Goal: Information Seeking & Learning: Learn about a topic

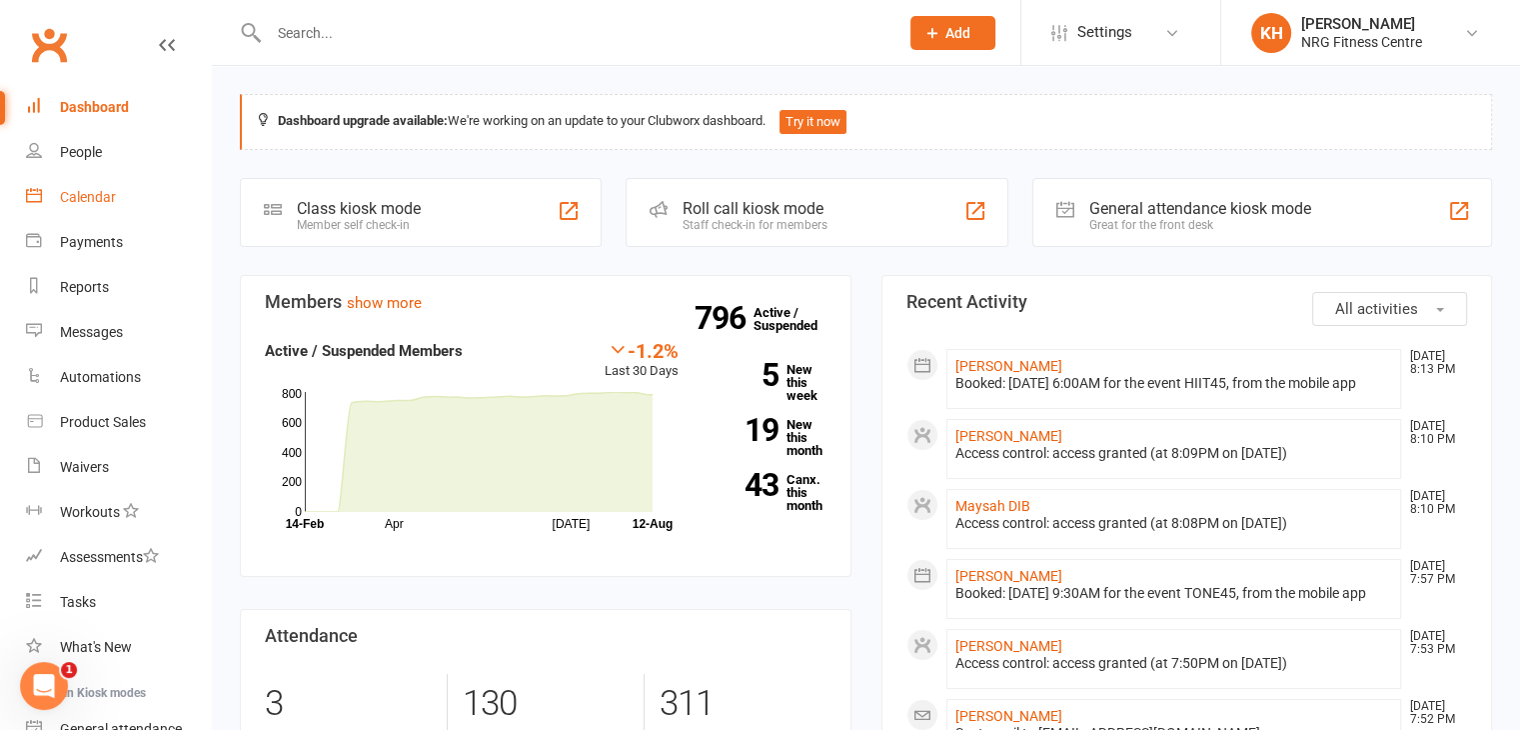
click at [75, 190] on div "Calendar" at bounding box center [88, 197] width 56 height 16
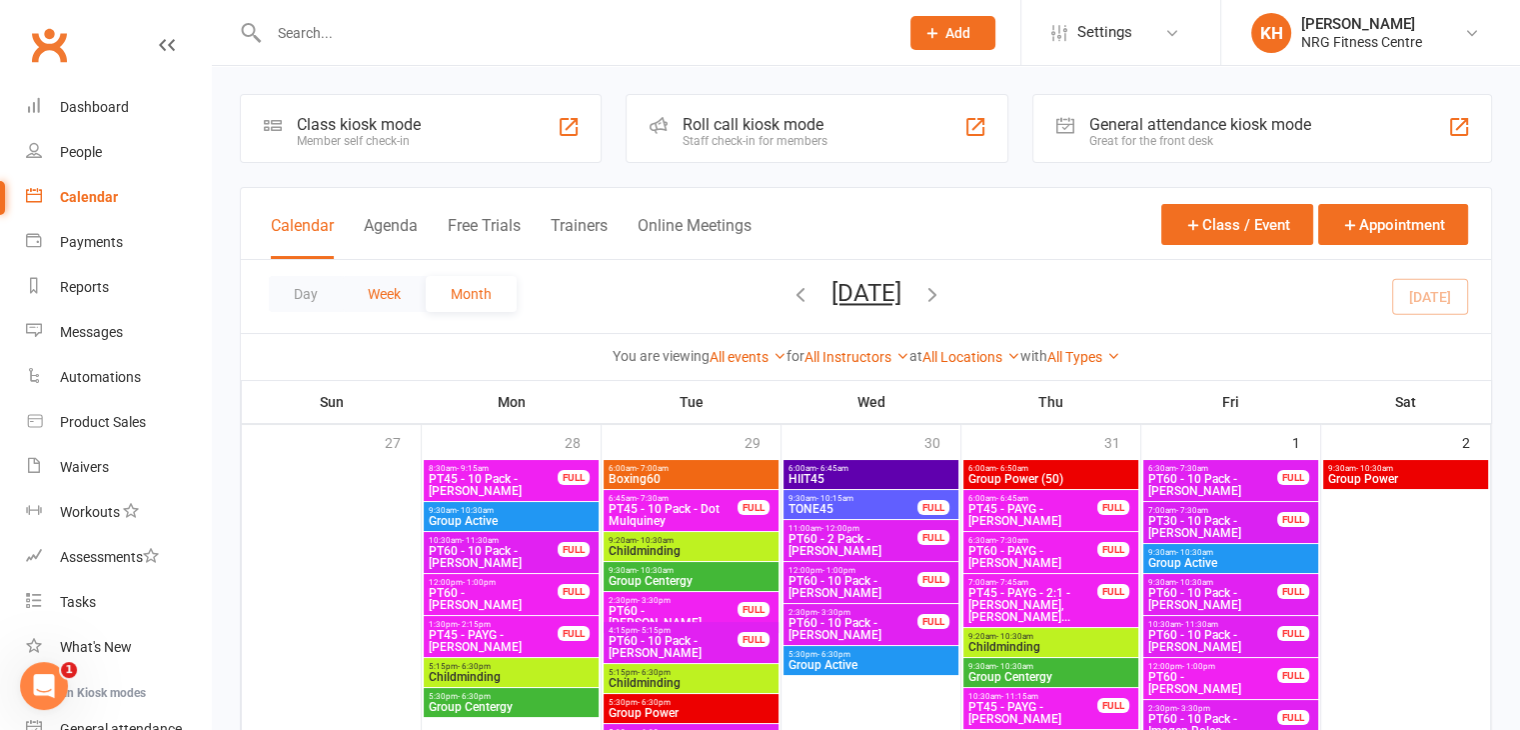
click at [374, 290] on button "Week" at bounding box center [384, 294] width 83 height 36
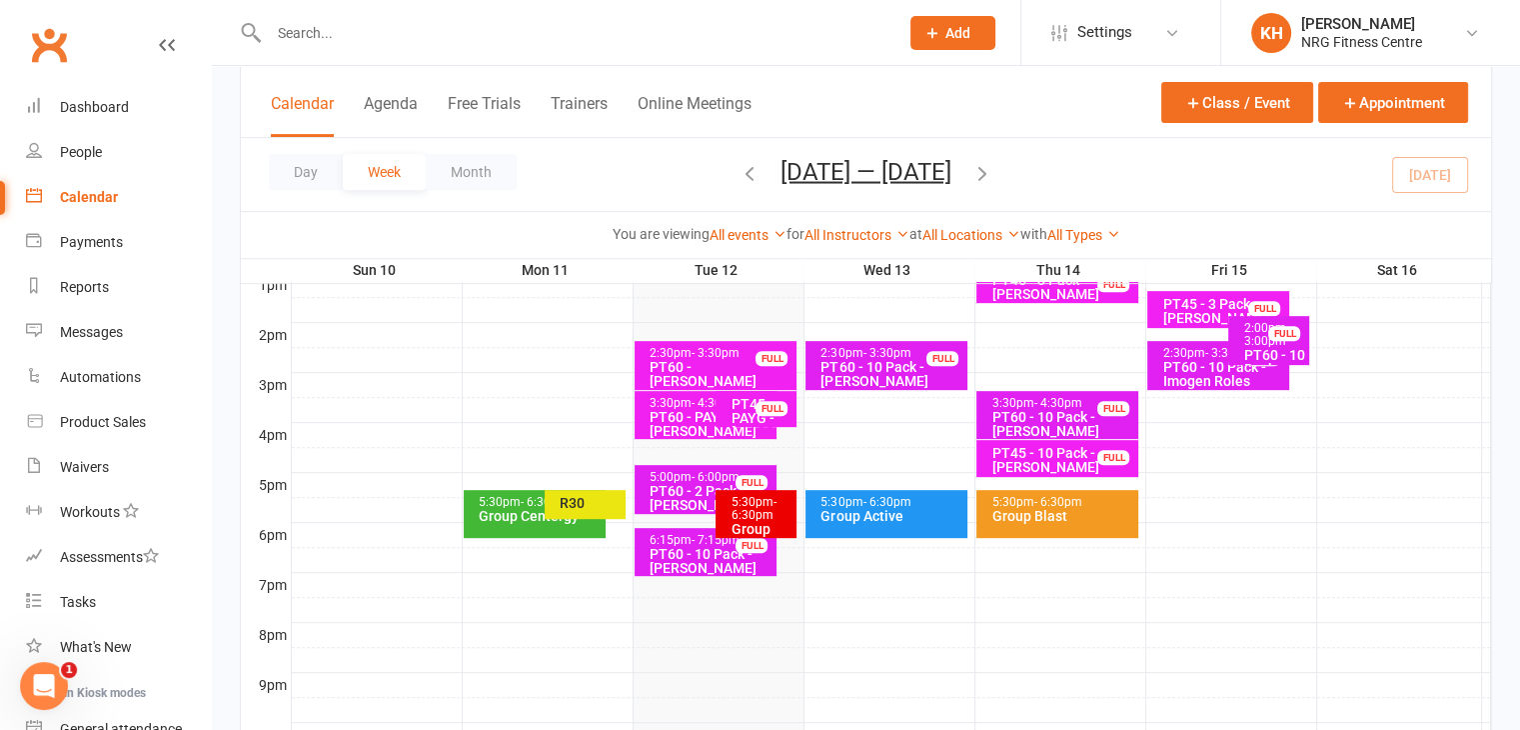
scroll to position [785, 0]
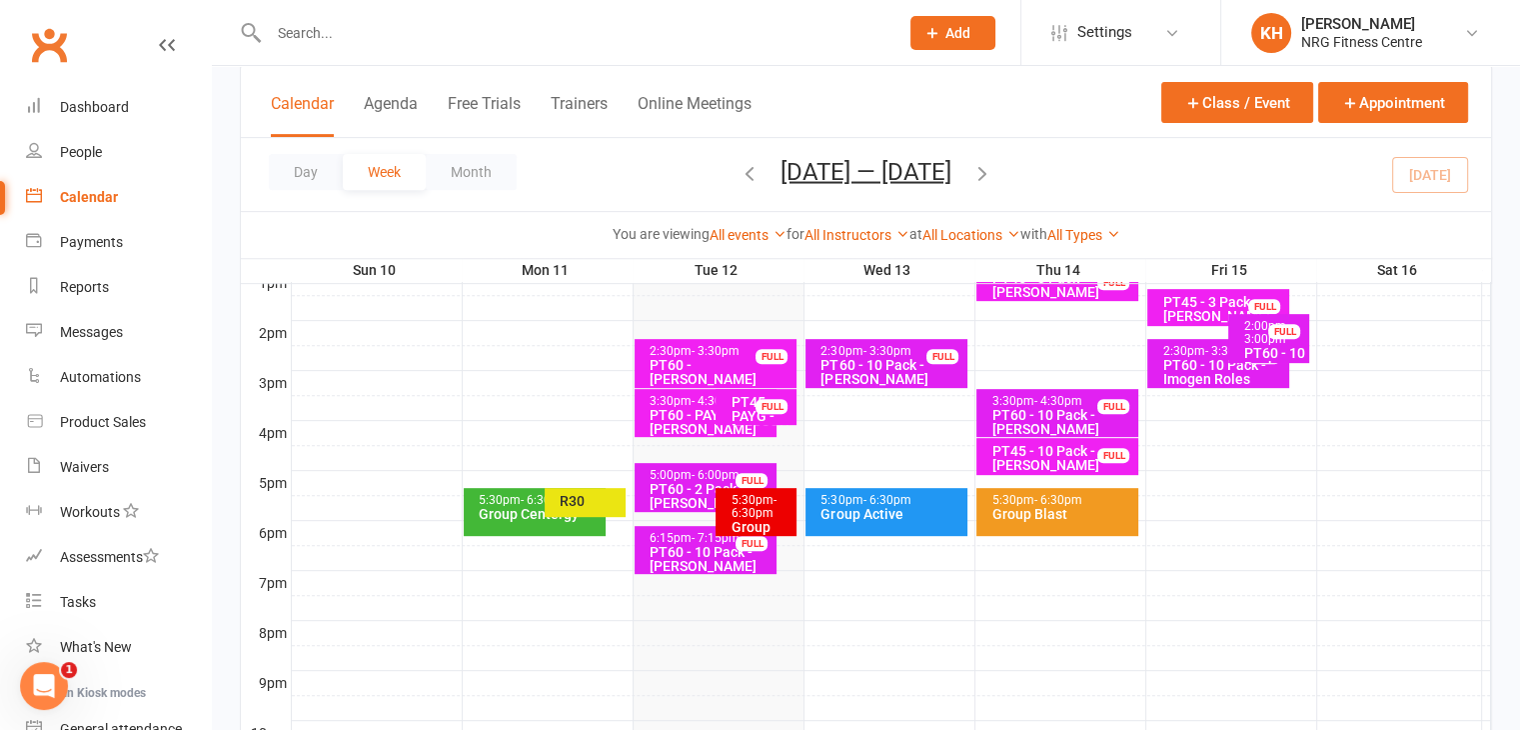
click at [746, 512] on span "- 6:30pm" at bounding box center [753, 506] width 45 height 27
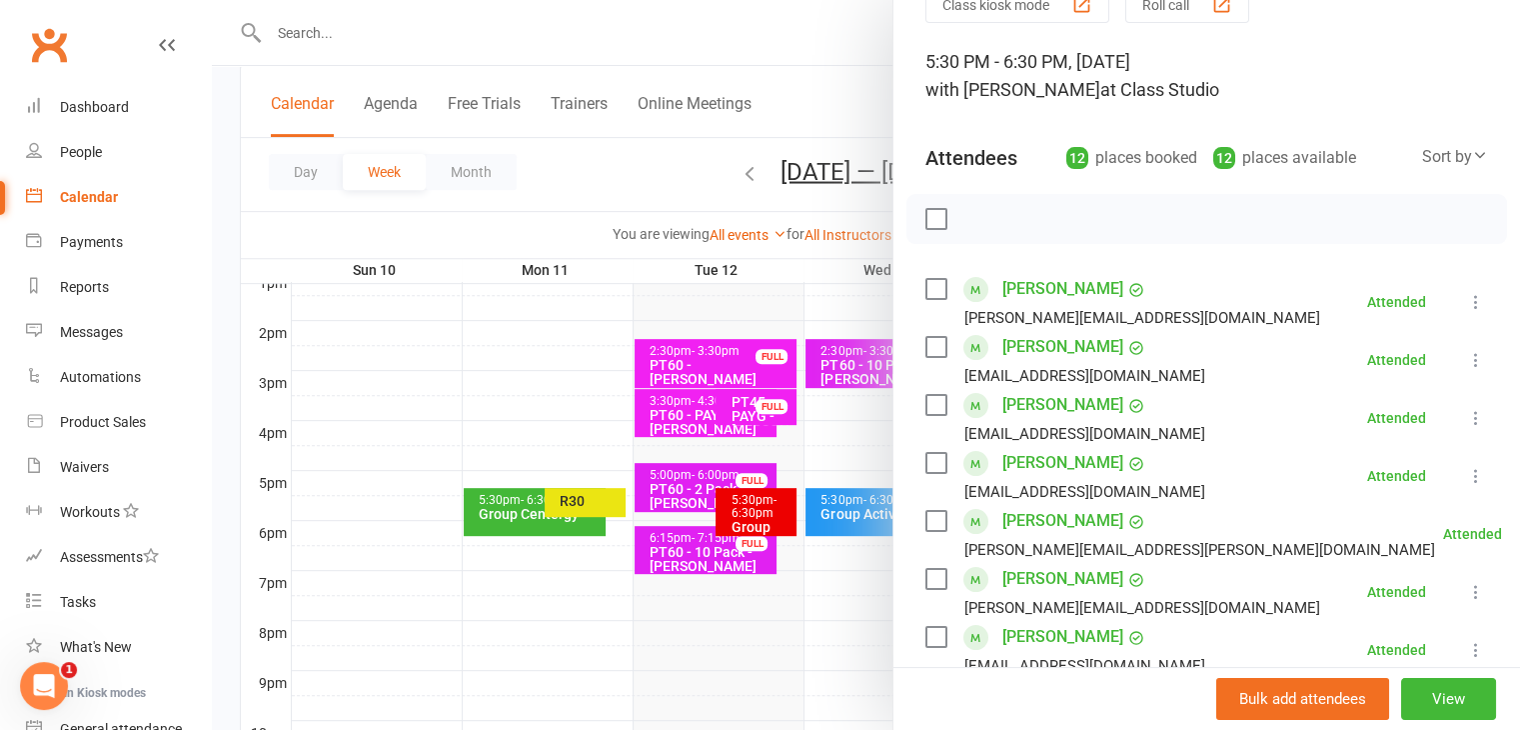
scroll to position [0, 0]
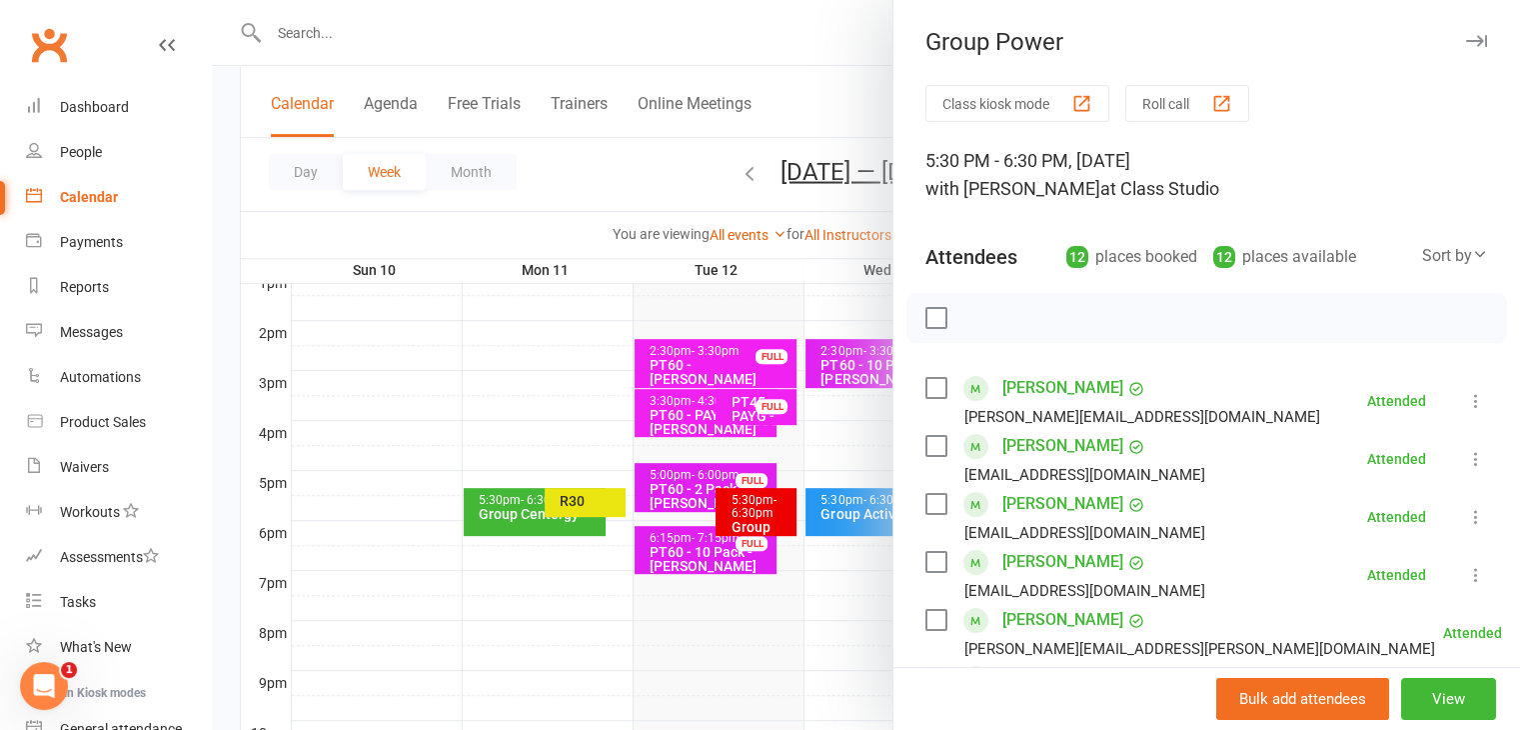
click at [1466, 38] on icon "button" at bounding box center [1476, 41] width 21 height 12
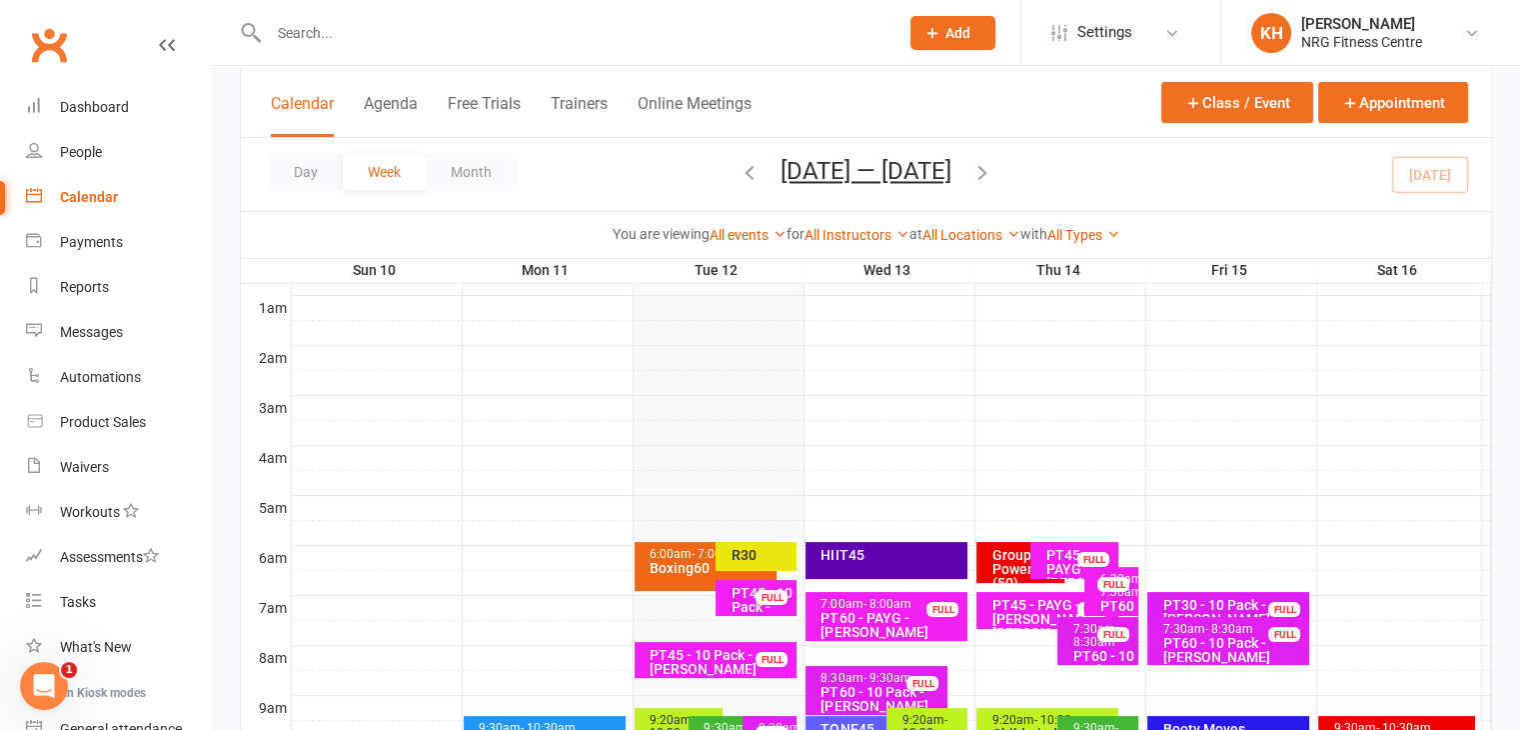
scroll to position [124, 0]
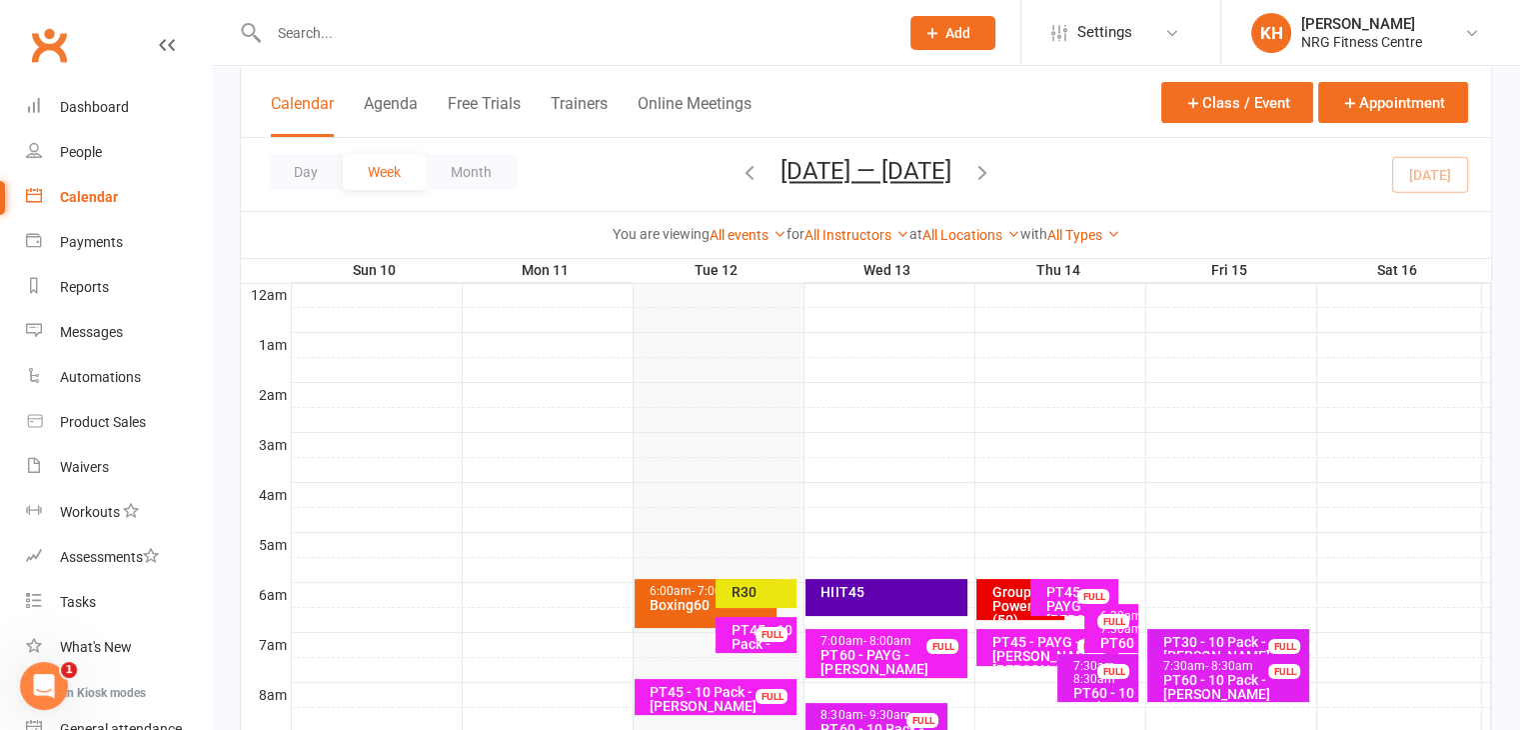
click at [923, 598] on div "HIIT45" at bounding box center [886, 597] width 162 height 37
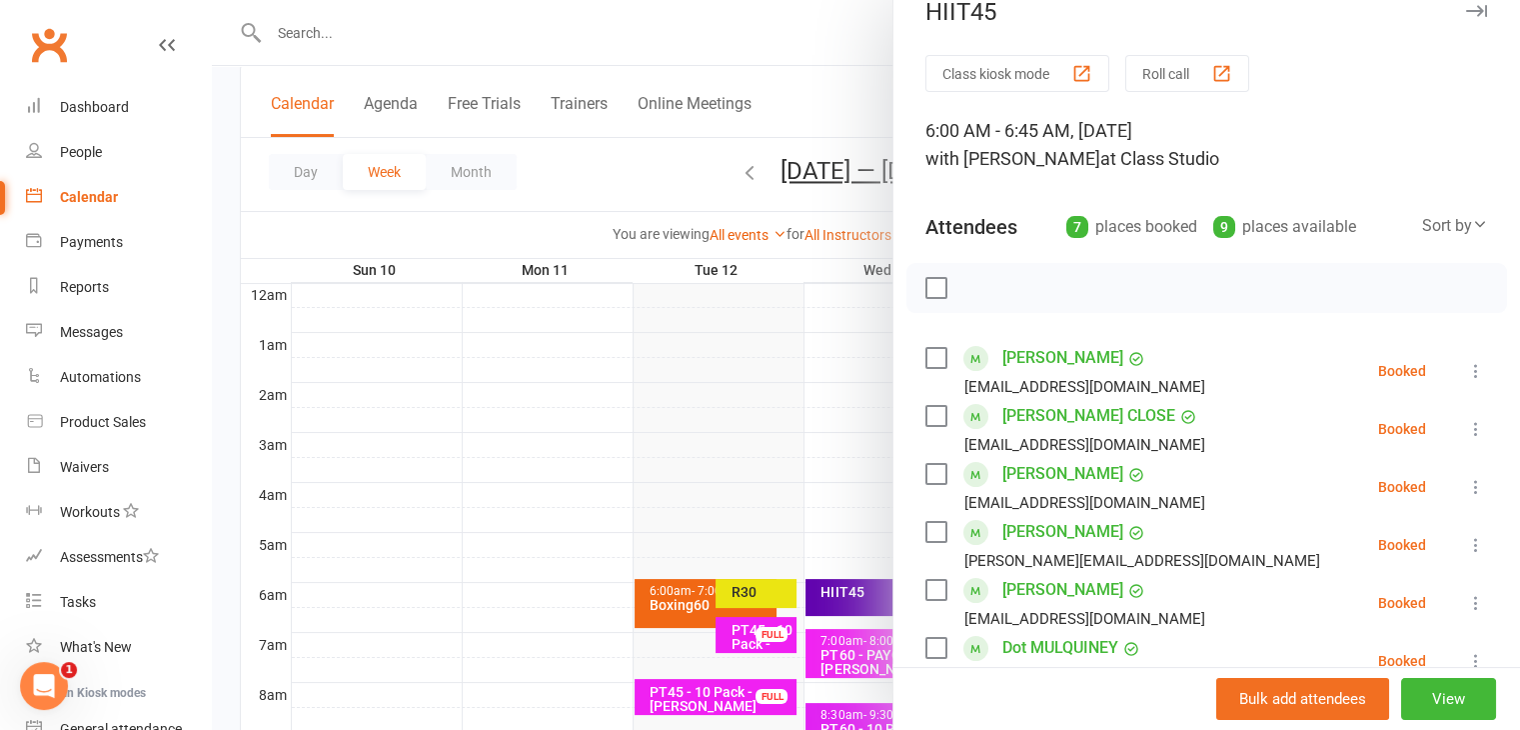
scroll to position [0, 0]
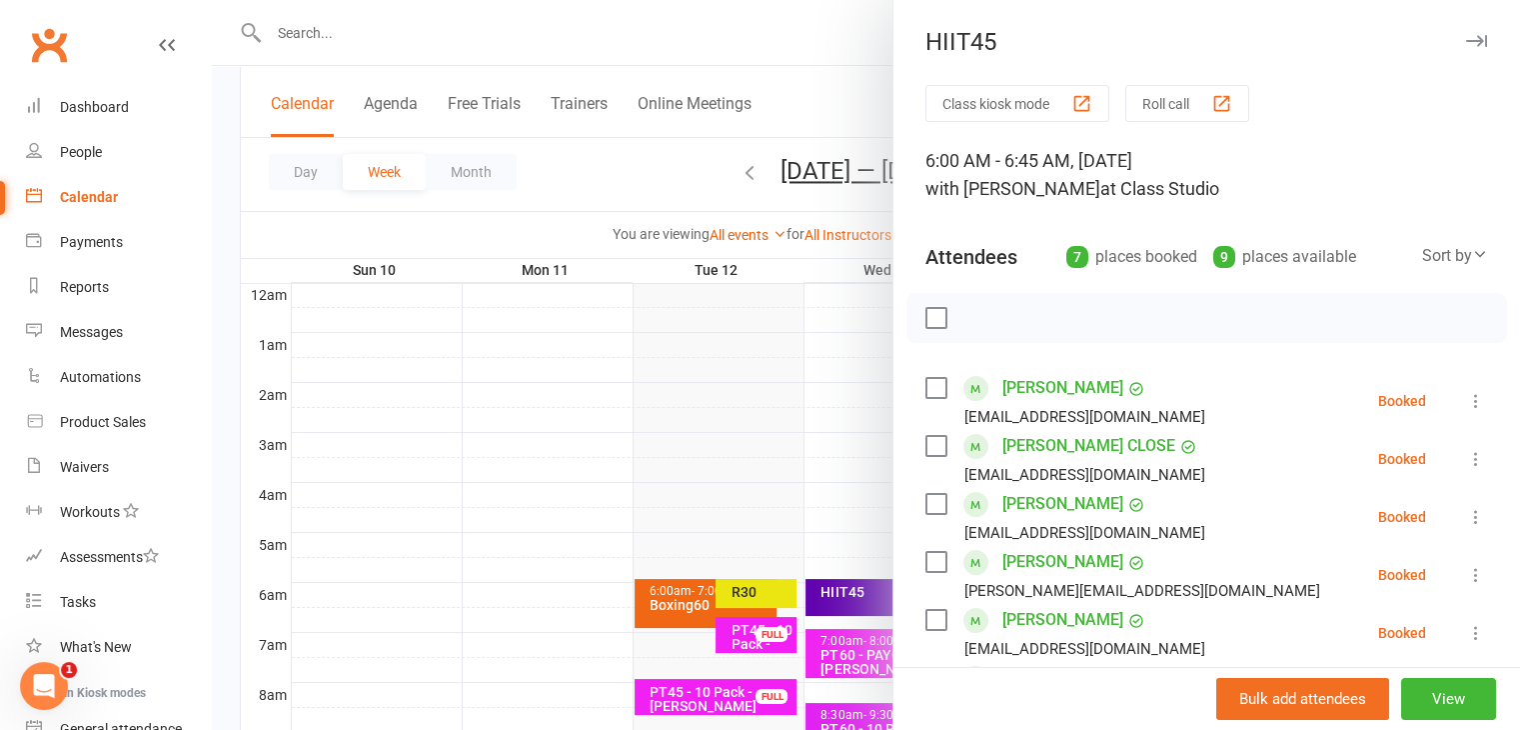
click at [1466, 42] on icon "button" at bounding box center [1476, 41] width 21 height 12
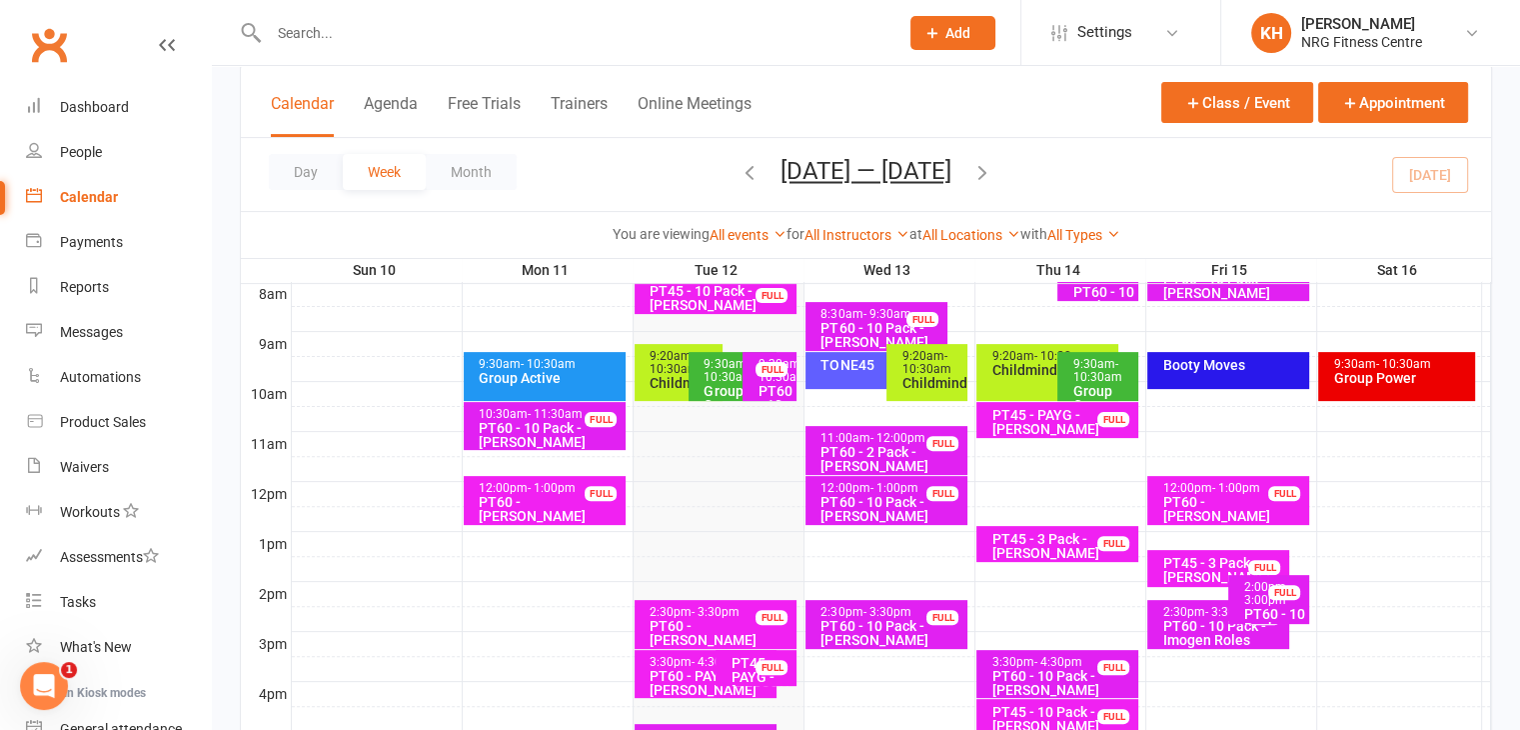
scroll to position [529, 0]
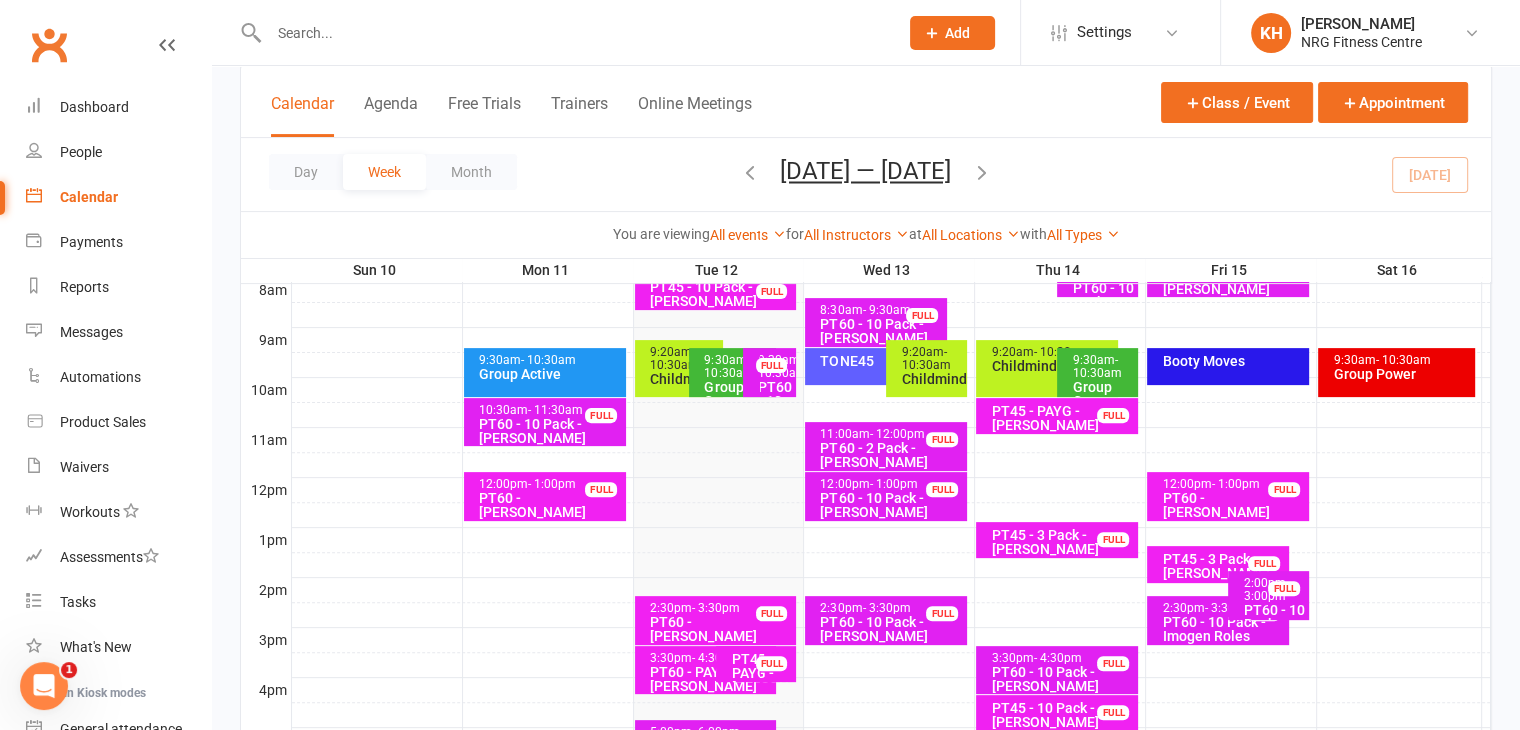
click at [835, 354] on div "TONE45" at bounding box center [881, 361] width 124 height 14
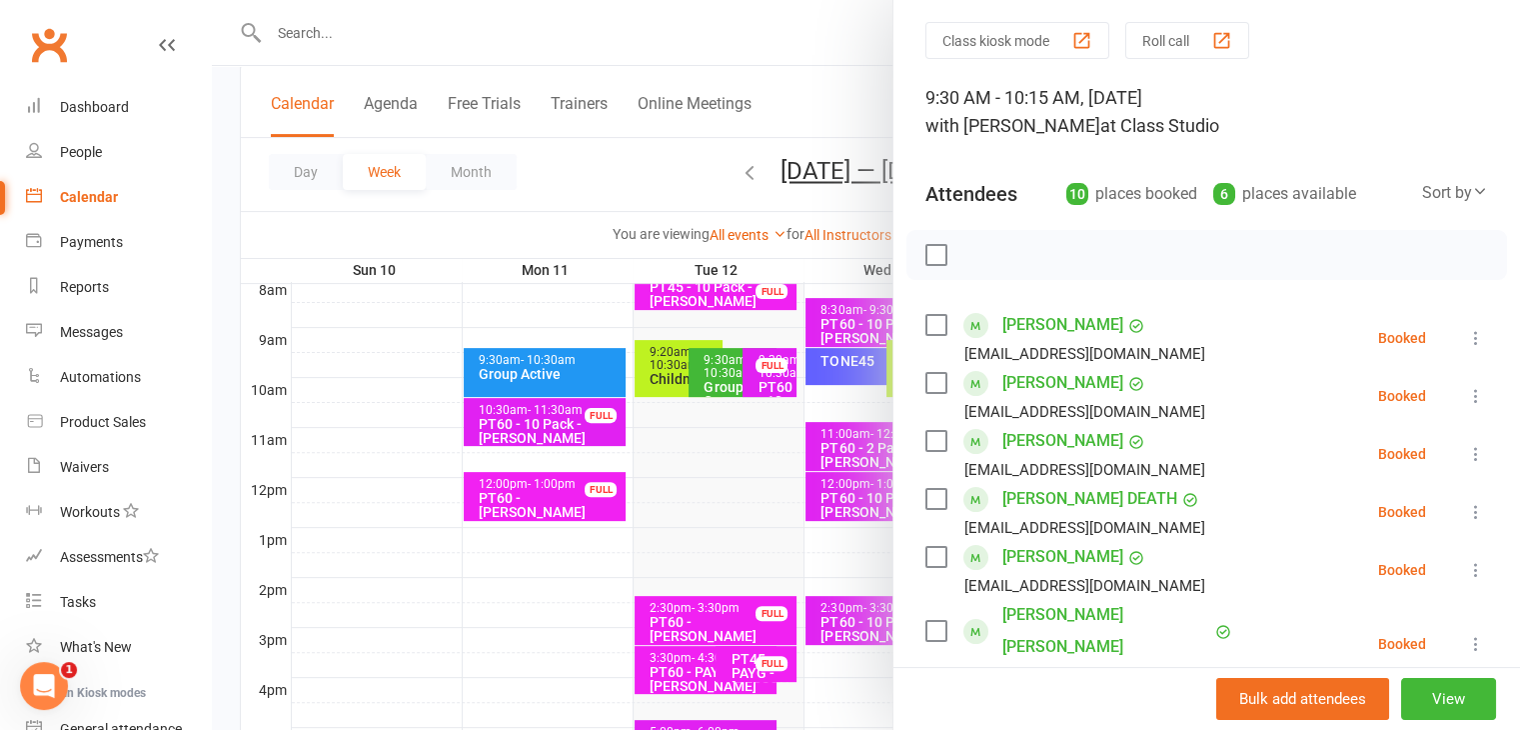
scroll to position [0, 0]
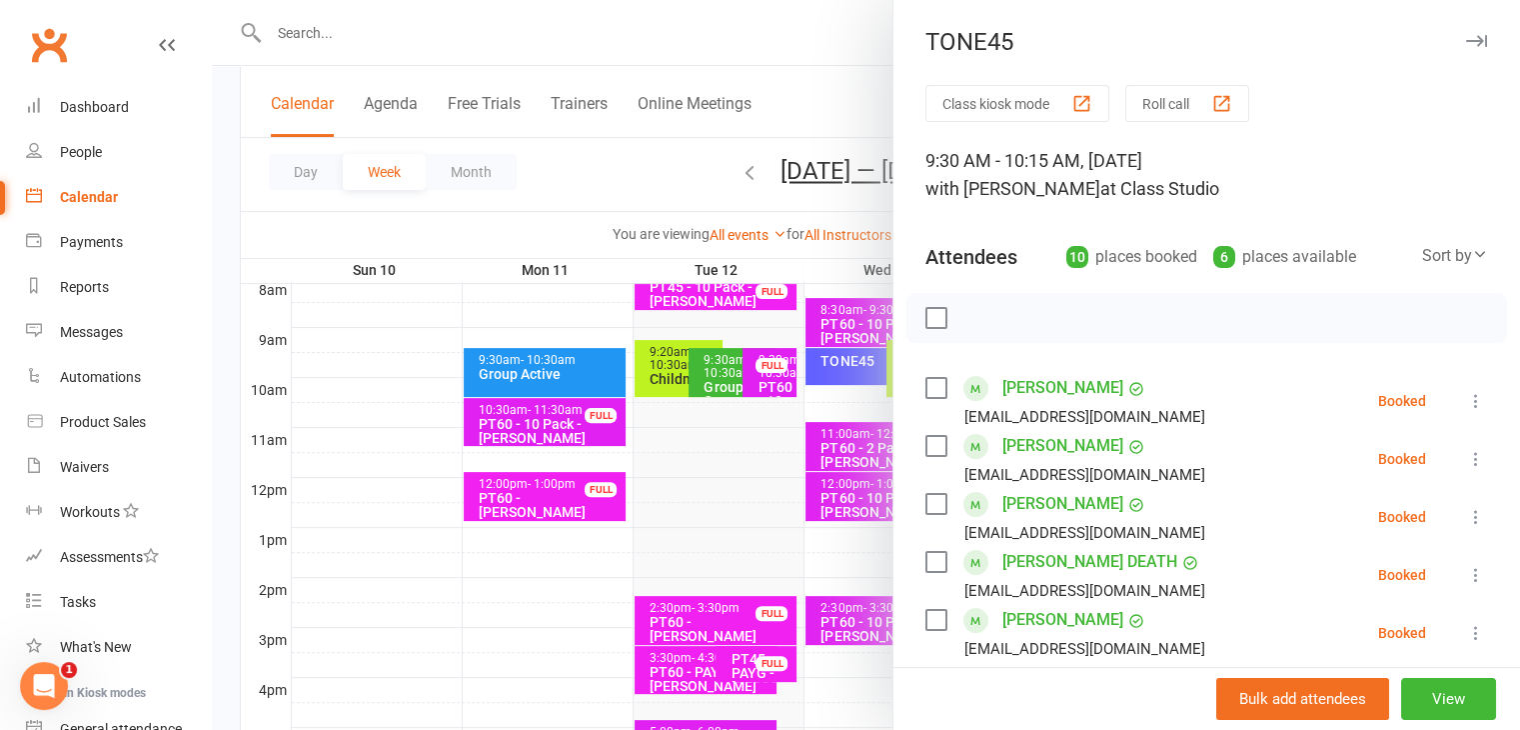
click at [1466, 45] on icon "button" at bounding box center [1476, 41] width 21 height 12
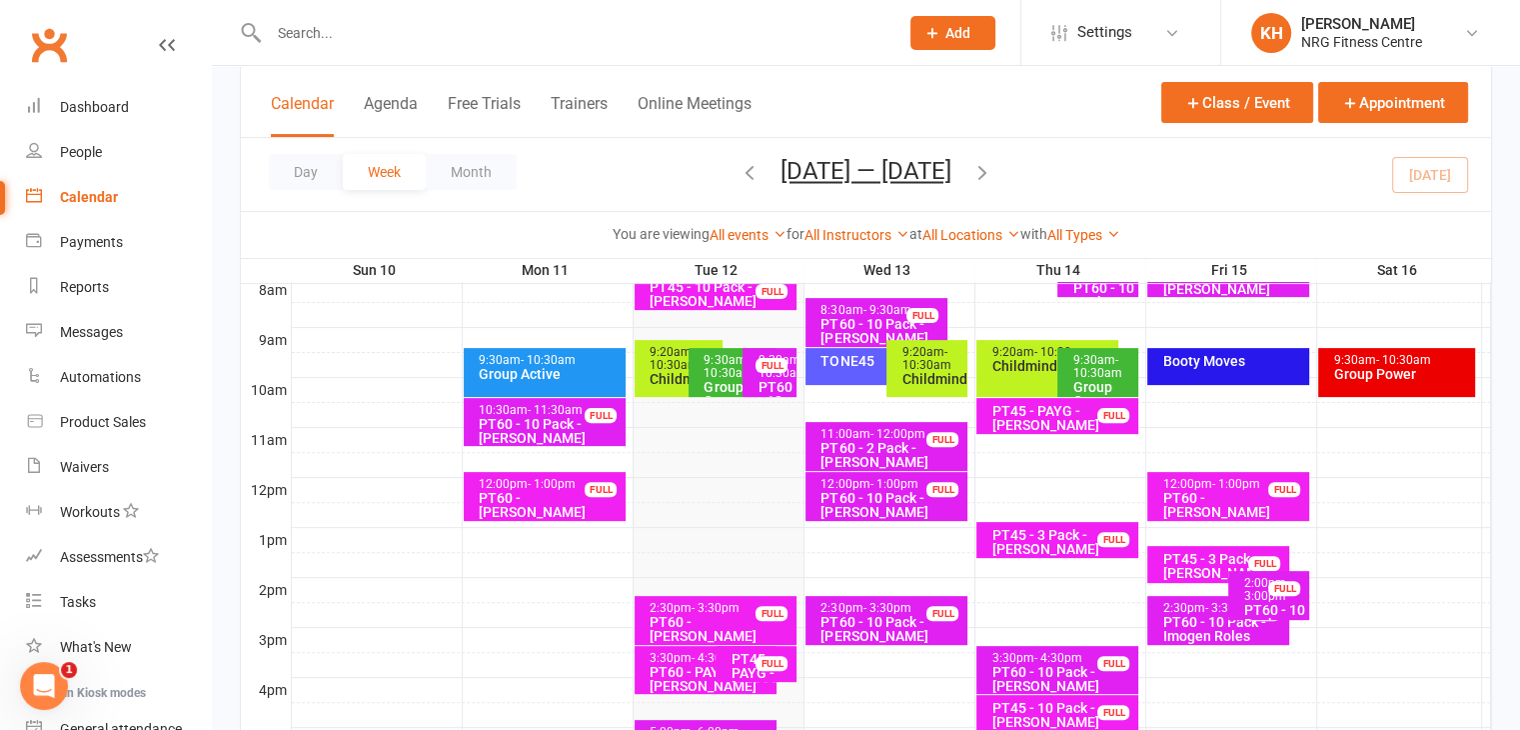
click at [1220, 372] on div "Booty Moves" at bounding box center [1228, 366] width 162 height 37
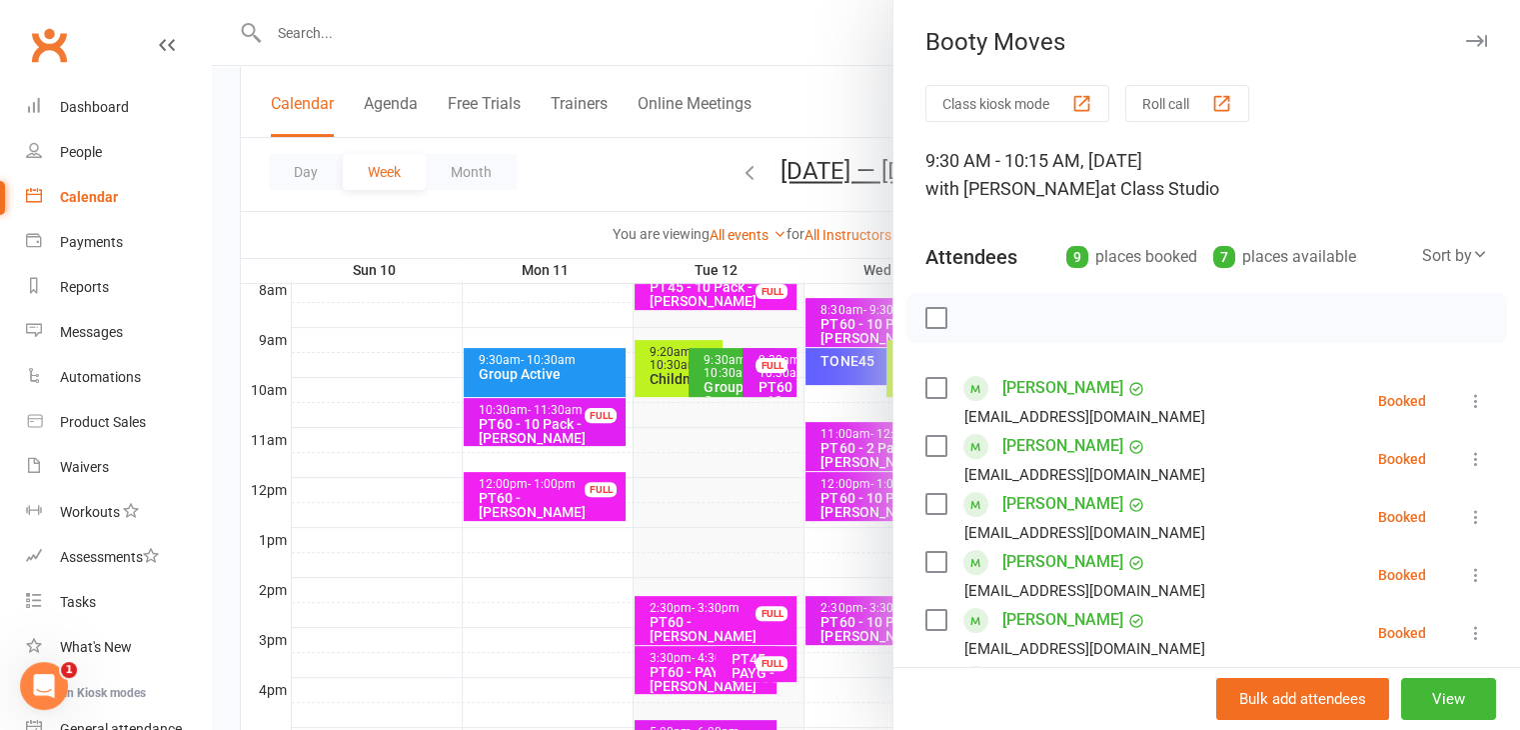
click at [1466, 45] on icon "button" at bounding box center [1476, 41] width 21 height 12
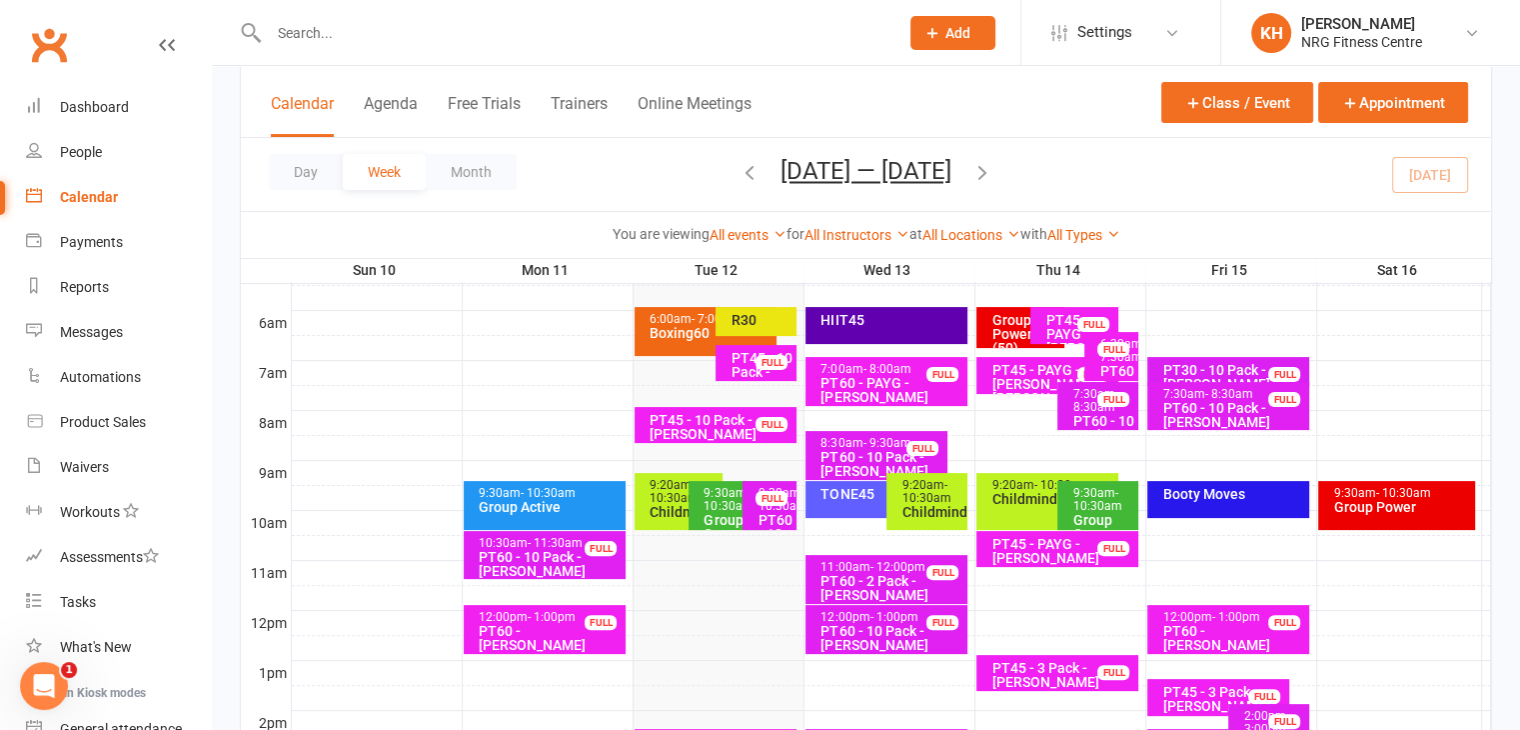
scroll to position [341, 0]
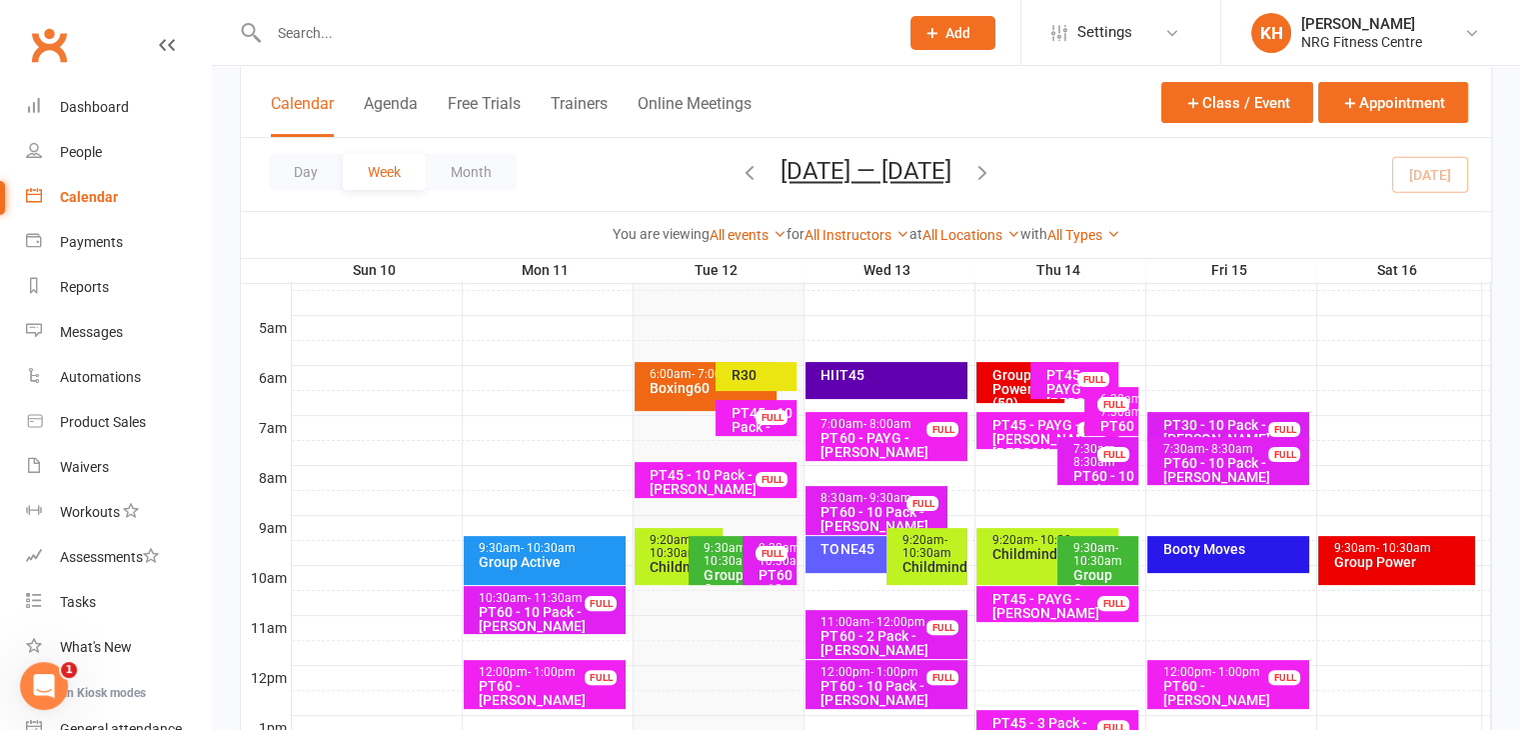
click at [998, 385] on div "Group Power (50)" at bounding box center [1025, 389] width 70 height 42
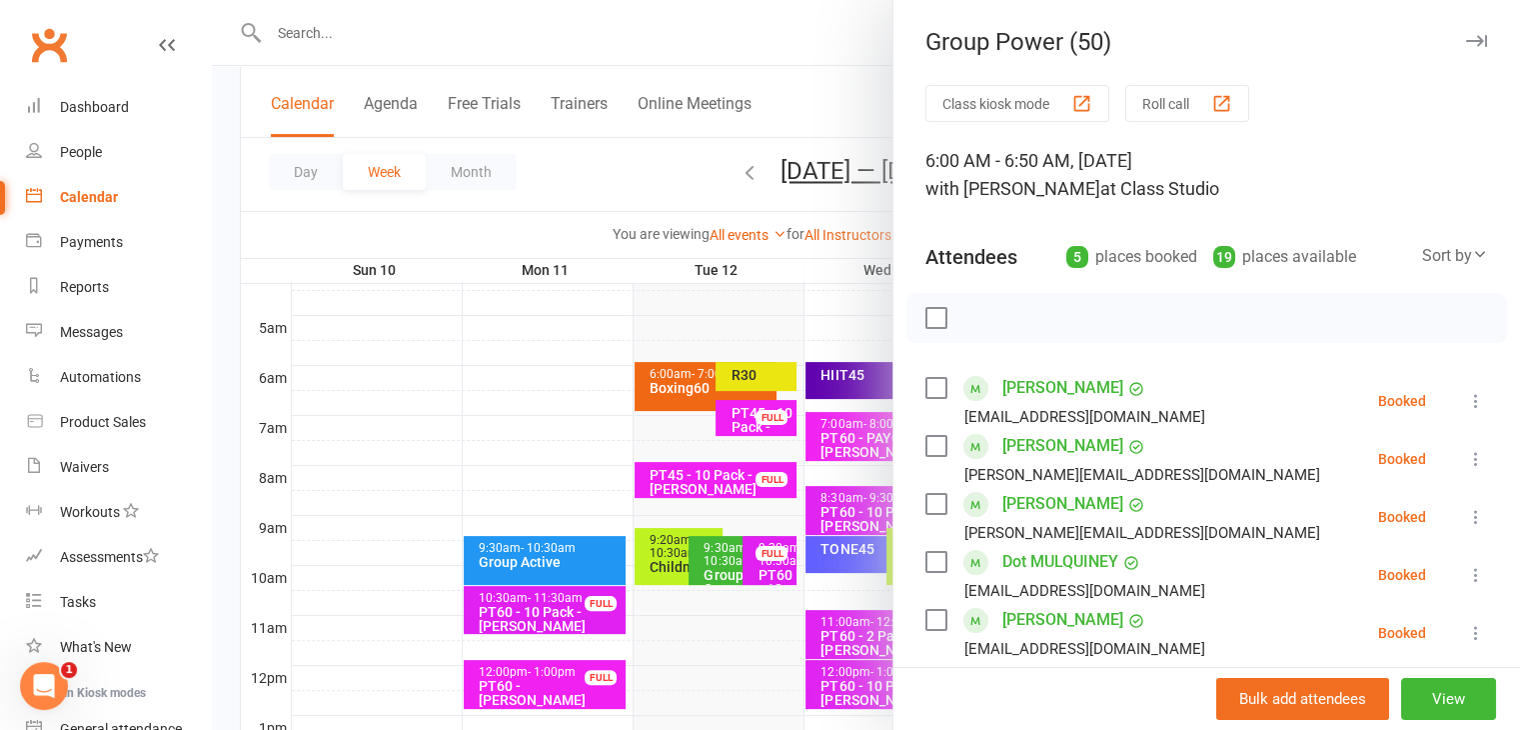
click at [1466, 41] on icon "button" at bounding box center [1476, 41] width 21 height 12
